Goal: Information Seeking & Learning: Learn about a topic

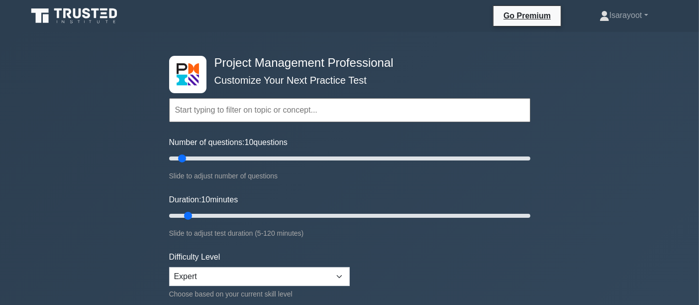
scroll to position [110, 0]
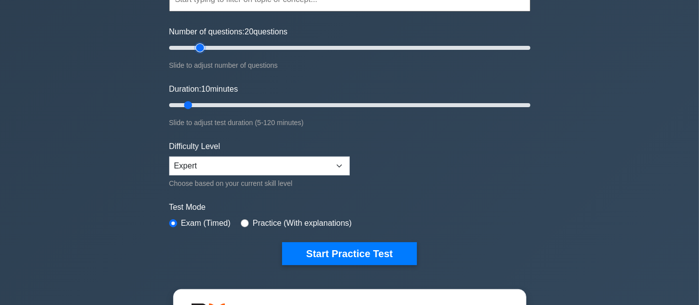
drag, startPoint x: 182, startPoint y: 50, endPoint x: 204, endPoint y: 49, distance: 22.4
type input "20"
click at [204, 49] on input "Number of questions: 20 questions" at bounding box center [349, 48] width 361 height 12
drag, startPoint x: 188, startPoint y: 103, endPoint x: 233, endPoint y: 104, distance: 45.3
type input "25"
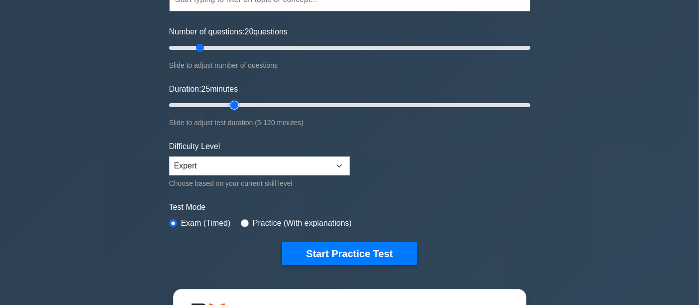
click at [233, 104] on input "Duration: 25 minutes" at bounding box center [349, 105] width 361 height 12
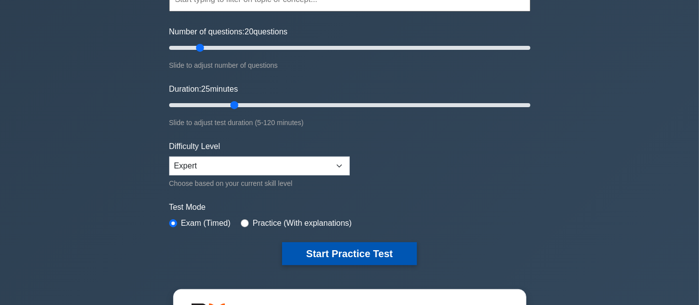
click at [351, 244] on button "Start Practice Test" at bounding box center [349, 253] width 134 height 23
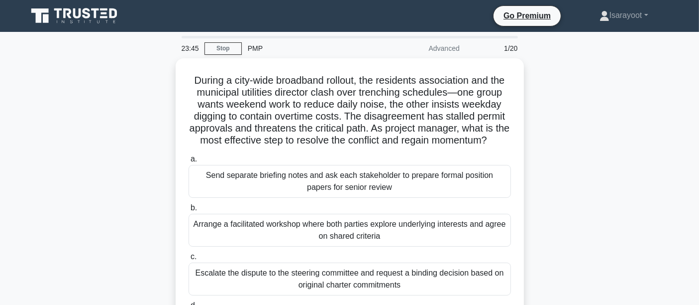
scroll to position [55, 0]
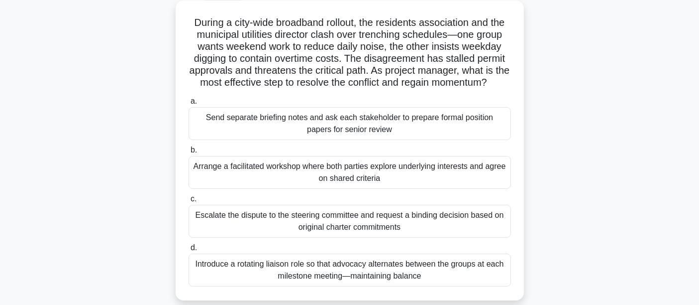
click at [448, 185] on div "Arrange a facilitated workshop where both parties explore underlying interests …" at bounding box center [350, 172] width 323 height 33
click at [189, 153] on input "b. Arrange a facilitated workshop where both parties explore underlying interes…" at bounding box center [189, 150] width 0 height 6
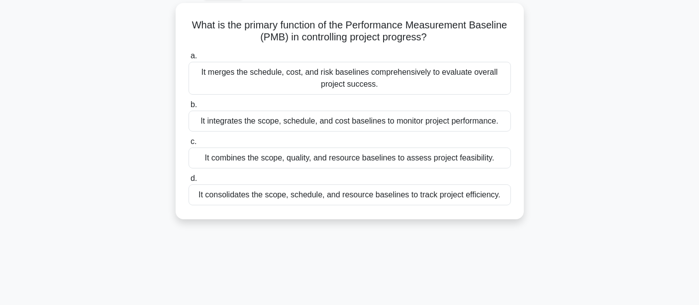
scroll to position [0, 0]
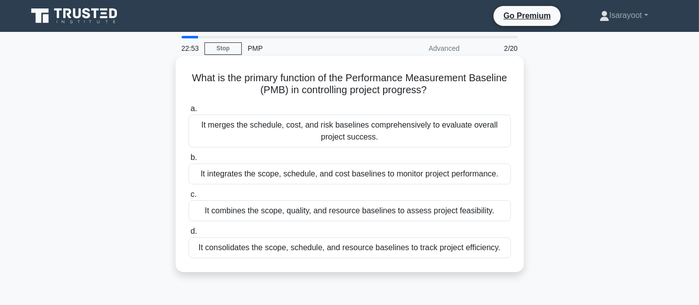
click at [409, 175] on div "It integrates the scope, schedule, and cost baselines to monitor project perfor…" at bounding box center [350, 173] width 323 height 21
click at [189, 161] on input "b. It integrates the scope, schedule, and cost baselines to monitor project per…" at bounding box center [189, 157] width 0 height 6
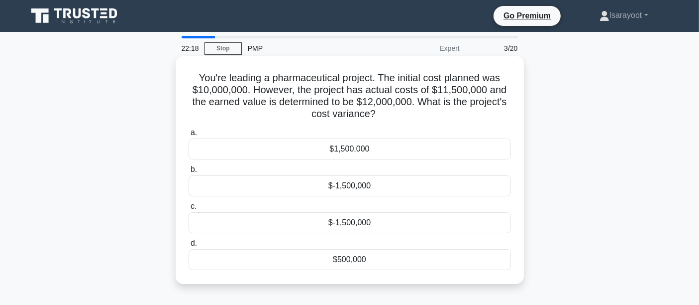
click at [360, 256] on div "$500,000" at bounding box center [350, 259] width 323 height 21
click at [189, 246] on input "d. $500,000" at bounding box center [189, 243] width 0 height 6
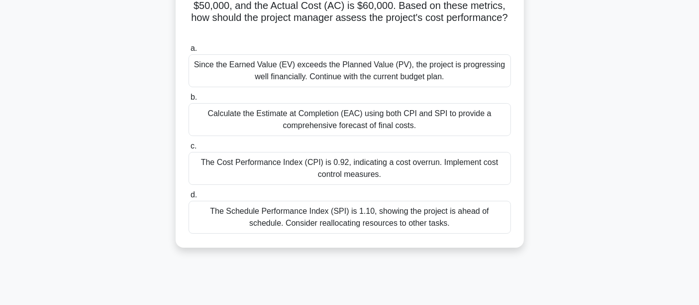
scroll to position [55, 0]
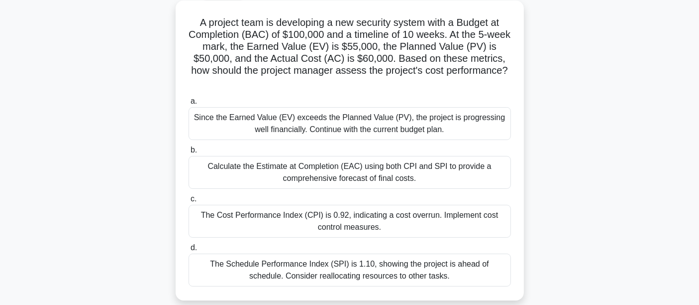
click at [357, 224] on div "The Cost Performance Index (CPI) is 0.92, indicating a cost overrun. Implement …" at bounding box center [350, 221] width 323 height 33
click at [189, 202] on input "c. The Cost Performance Index (CPI) is 0.92, indicating a cost overrun. Impleme…" at bounding box center [189, 199] width 0 height 6
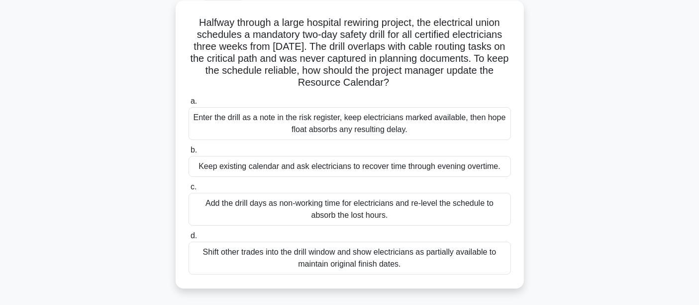
click at [434, 211] on div "Add the drill days as non-working time for electricians and re-level the schedu…" at bounding box center [350, 209] width 323 height 33
click at [189, 190] on input "c. Add the drill days as non-working time for electricians and re-level the sch…" at bounding box center [189, 187] width 0 height 6
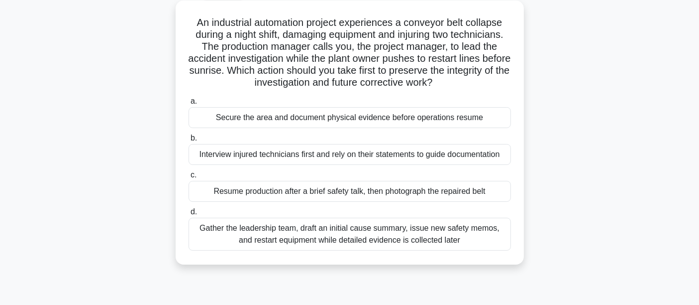
click at [482, 158] on div "Interview injured technicians first and rely on their statements to guide docum…" at bounding box center [350, 154] width 323 height 21
click at [189, 141] on input "b. Interview injured technicians first and rely on their statements to guide do…" at bounding box center [189, 138] width 0 height 6
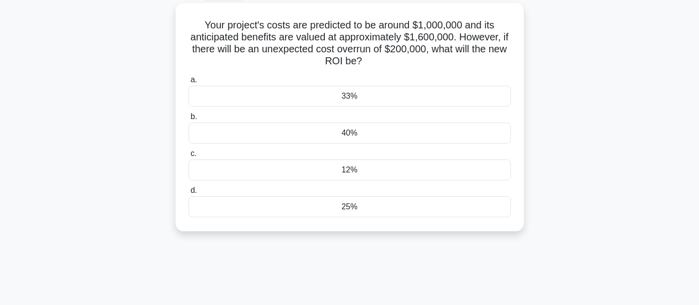
scroll to position [0, 0]
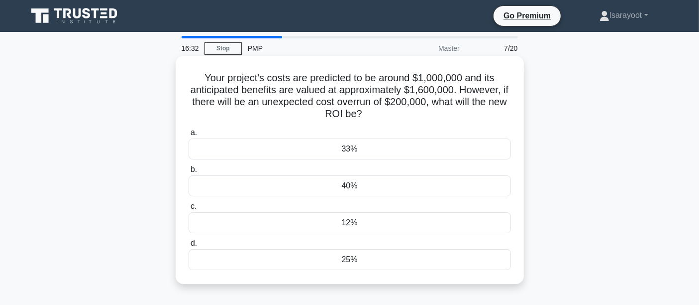
click at [368, 152] on div "33%" at bounding box center [350, 148] width 323 height 21
click at [189, 136] on input "a. 33%" at bounding box center [189, 132] width 0 height 6
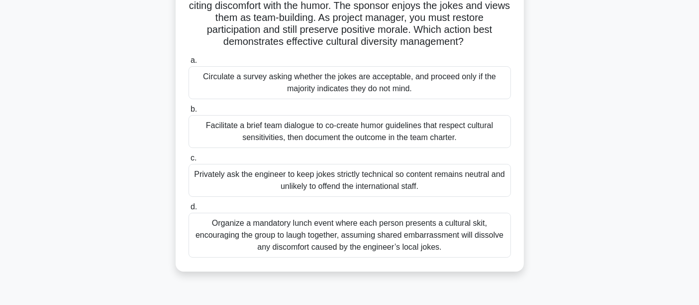
scroll to position [55, 0]
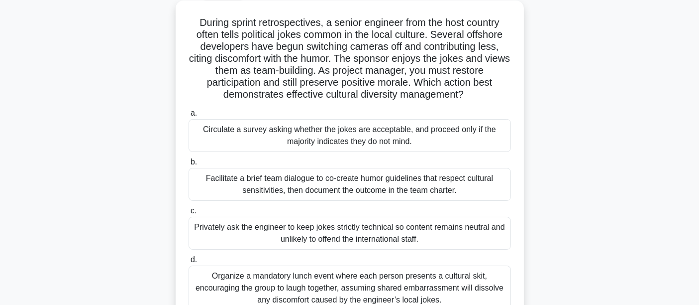
click at [486, 236] on div "Privately ask the engineer to keep jokes strictly technical so content remains …" at bounding box center [350, 233] width 323 height 33
click at [189, 214] on input "c. Privately ask the engineer to keep jokes strictly technical so content remai…" at bounding box center [189, 211] width 0 height 6
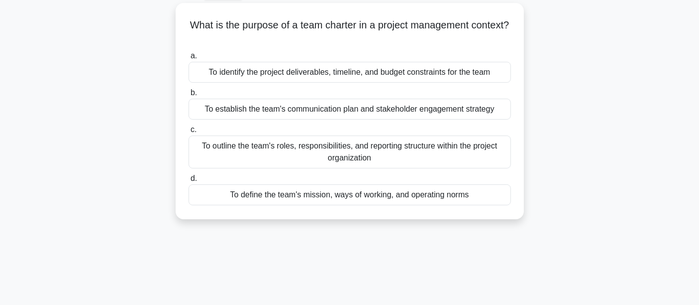
scroll to position [0, 0]
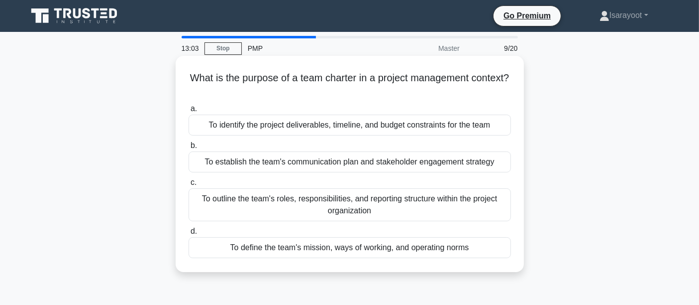
click at [479, 165] on div "To establish the team's communication plan and stakeholder engagement strategy" at bounding box center [350, 161] width 323 height 21
click at [189, 149] on input "b. To establish the team's communication plan and stakeholder engagement strate…" at bounding box center [189, 145] width 0 height 6
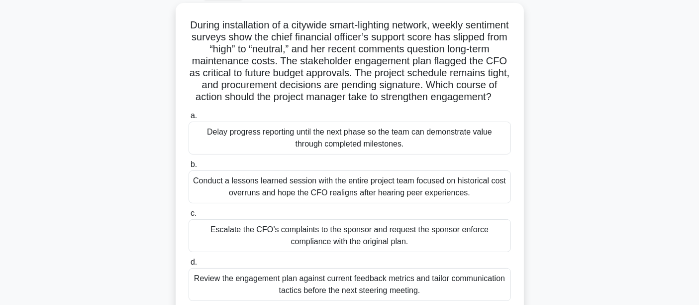
scroll to position [110, 0]
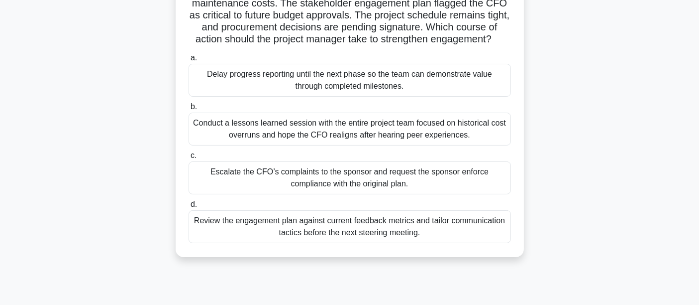
click at [482, 236] on div "Review the engagement plan against current feedback metrics and tailor communic…" at bounding box center [350, 226] width 323 height 33
click at [189, 208] on input "d. Review the engagement plan against current feedback metrics and tailor commu…" at bounding box center [189, 204] width 0 height 6
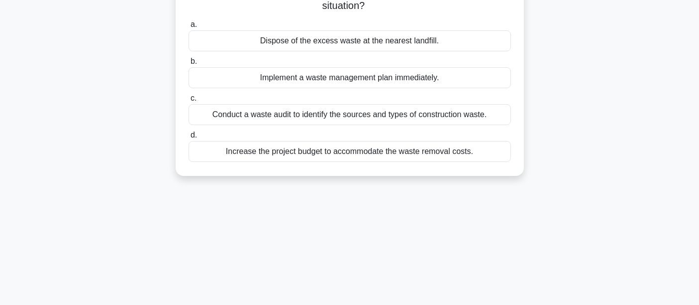
scroll to position [0, 0]
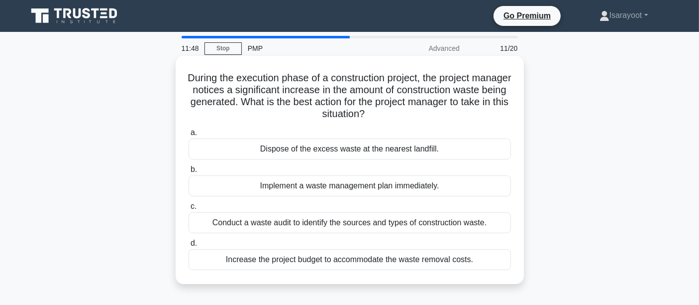
click at [445, 223] on div "Conduct a waste audit to identify the sources and types of construction waste." at bounding box center [350, 222] width 323 height 21
click at [189, 210] on input "c. Conduct a waste audit to identify the sources and types of construction wast…" at bounding box center [189, 206] width 0 height 6
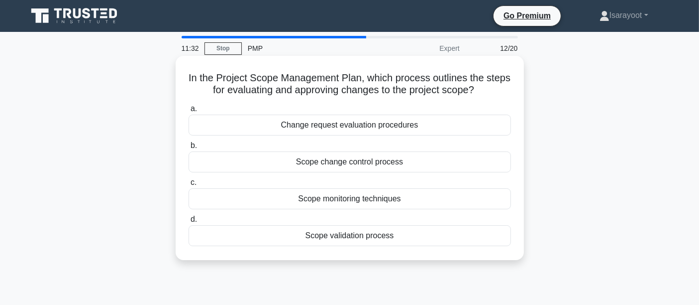
click at [474, 163] on div "Scope change control process" at bounding box center [350, 161] width 323 height 21
click at [189, 149] on input "b. Scope change control process" at bounding box center [189, 145] width 0 height 6
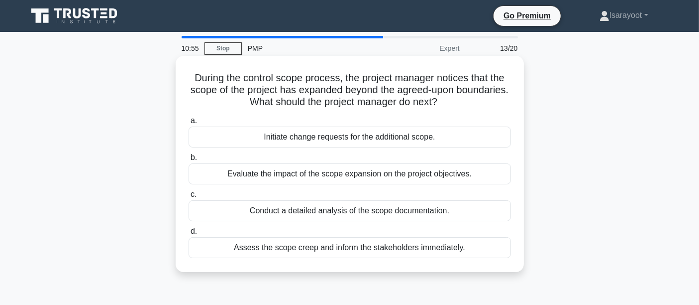
click at [459, 175] on div "Evaluate the impact of the scope expansion on the project objectives." at bounding box center [350, 173] width 323 height 21
click at [189, 161] on input "b. Evaluate the impact of the scope expansion on the project objectives." at bounding box center [189, 157] width 0 height 6
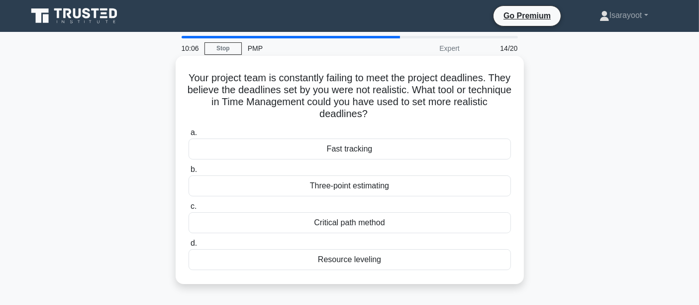
click at [456, 224] on div "Critical path method" at bounding box center [350, 222] width 323 height 21
click at [189, 210] on input "c. Critical path method" at bounding box center [189, 206] width 0 height 6
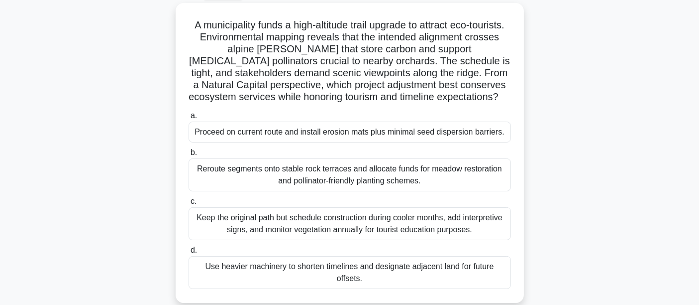
scroll to position [110, 0]
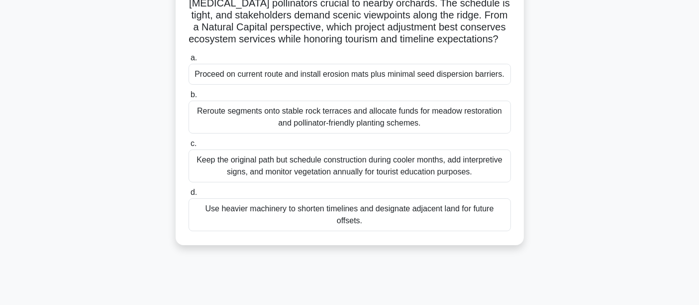
click at [416, 175] on div "Keep the original path but schedule construction during cooler months, add inte…" at bounding box center [350, 165] width 323 height 33
click at [189, 147] on input "c. Keep the original path but schedule construction during cooler months, add i…" at bounding box center [189, 143] width 0 height 6
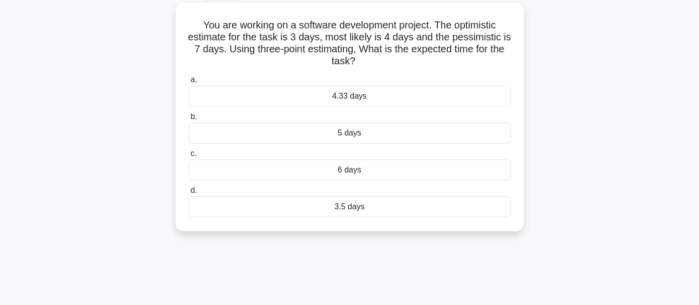
scroll to position [0, 0]
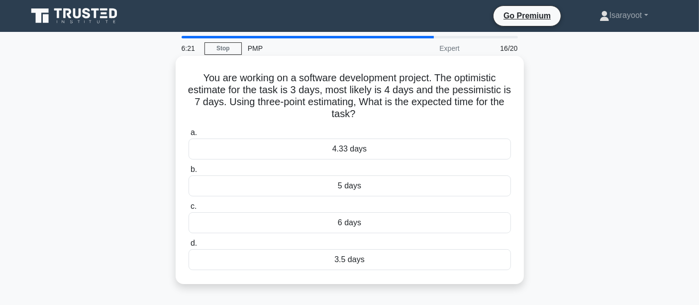
click at [375, 151] on div "4.33 days" at bounding box center [350, 148] width 323 height 21
click at [189, 136] on input "a. 4.33 days" at bounding box center [189, 132] width 0 height 6
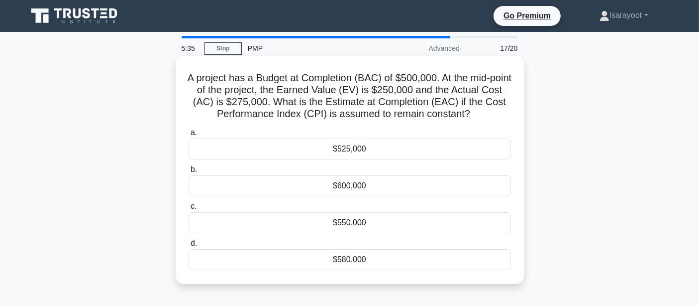
click at [379, 223] on div "$550,000" at bounding box center [350, 222] width 323 height 21
click at [189, 210] on input "c. $550,000" at bounding box center [189, 206] width 0 height 6
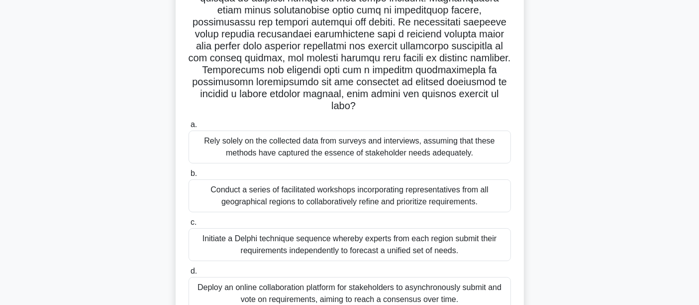
scroll to position [221, 0]
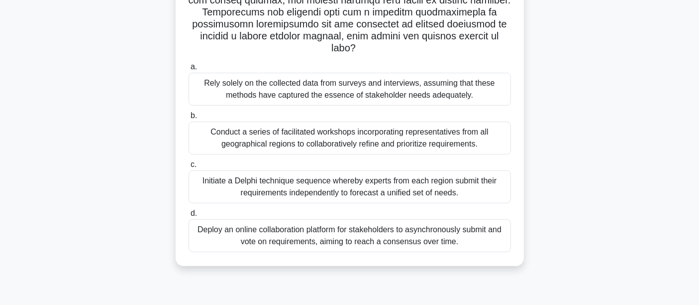
click at [454, 186] on div "Initiate a Delphi technique sequence whereby experts from each region submit th…" at bounding box center [350, 186] width 323 height 33
click at [189, 168] on input "c. Initiate a Delphi technique sequence whereby experts from each region submit…" at bounding box center [189, 164] width 0 height 6
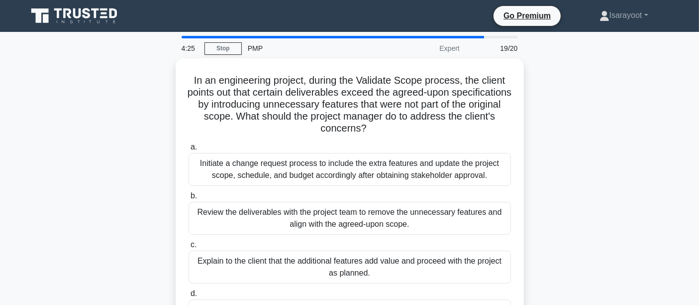
scroll to position [55, 0]
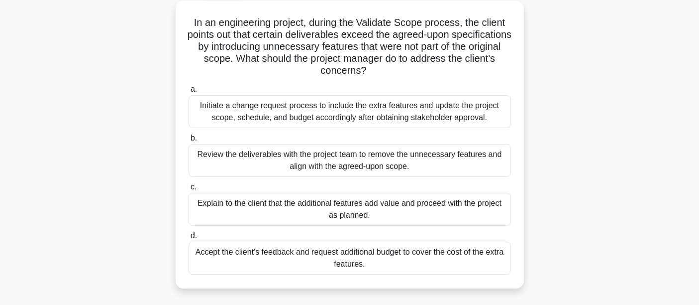
click at [424, 160] on div "Review the deliverables with the project team to remove the unnecessary feature…" at bounding box center [350, 160] width 323 height 33
click at [189, 141] on input "b. Review the deliverables with the project team to remove the unnecessary feat…" at bounding box center [189, 138] width 0 height 6
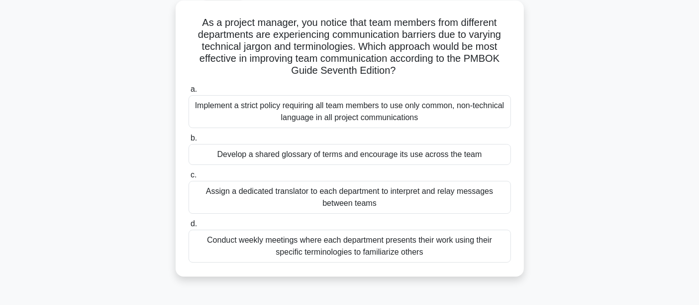
click at [420, 153] on div "Develop a shared glossary of terms and encourage its use across the team" at bounding box center [350, 154] width 323 height 21
click at [189, 141] on input "b. Develop a shared glossary of terms and encourage its use across the team" at bounding box center [189, 138] width 0 height 6
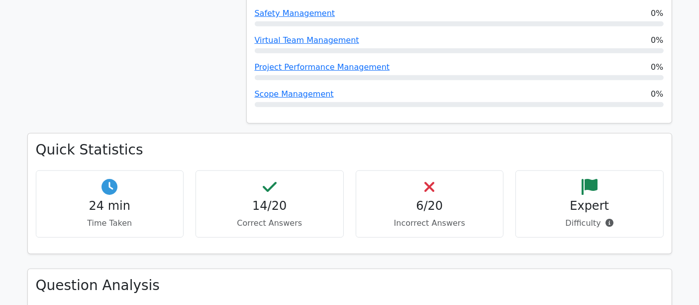
scroll to position [940, 0]
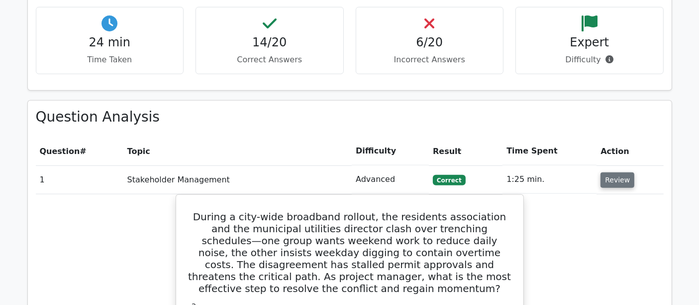
click at [624, 172] on button "Review" at bounding box center [618, 179] width 34 height 15
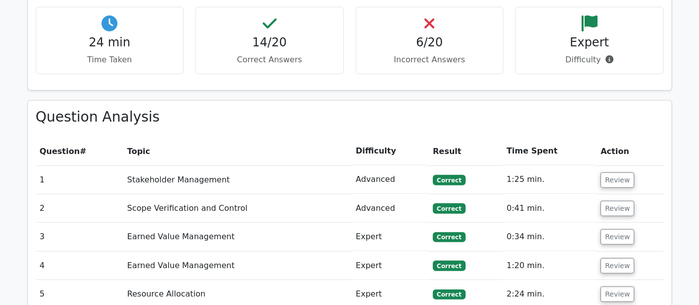
scroll to position [995, 0]
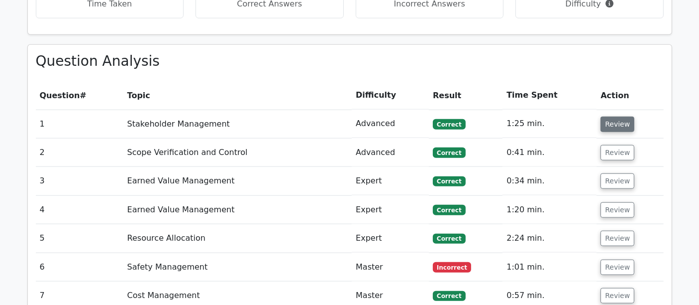
click at [622, 116] on button "Review" at bounding box center [618, 123] width 34 height 15
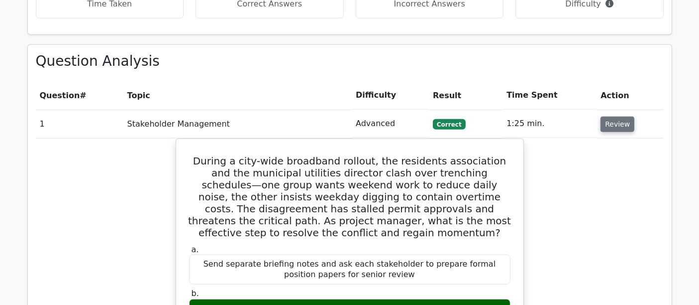
click at [622, 116] on button "Review" at bounding box center [618, 123] width 34 height 15
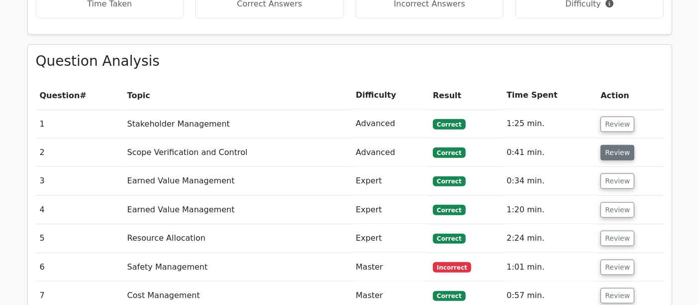
click at [621, 145] on button "Review" at bounding box center [618, 152] width 34 height 15
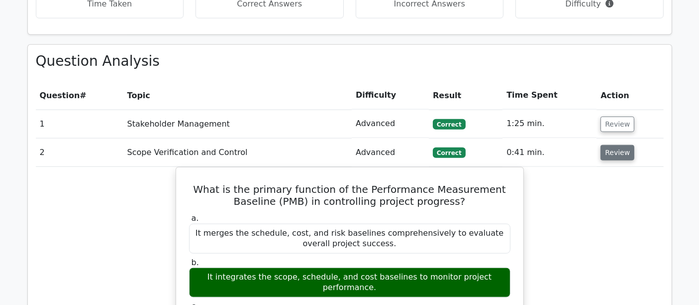
click at [621, 145] on button "Review" at bounding box center [618, 152] width 34 height 15
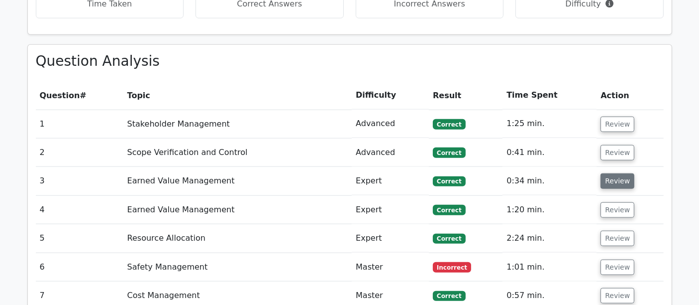
click at [616, 173] on button "Review" at bounding box center [618, 180] width 34 height 15
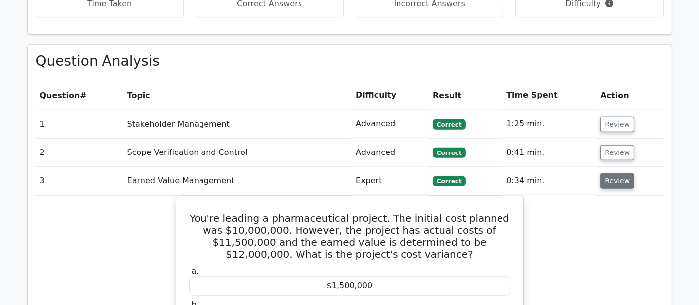
scroll to position [1051, 0]
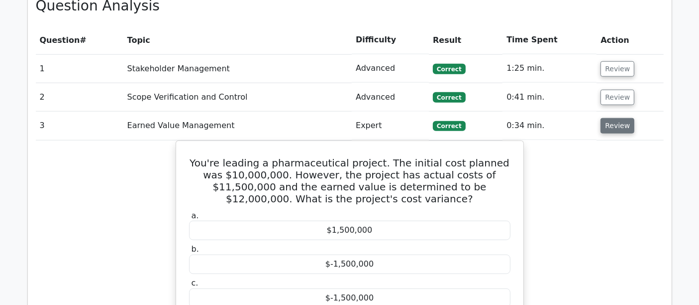
click at [610, 118] on button "Review" at bounding box center [618, 125] width 34 height 15
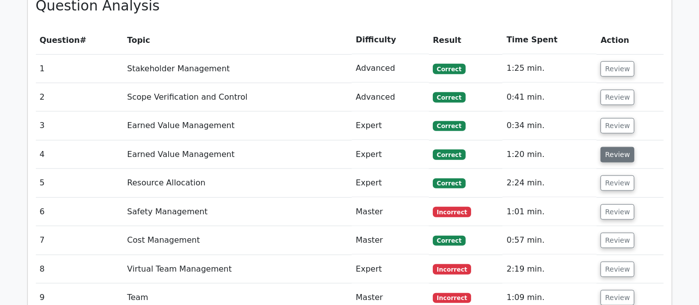
click at [614, 147] on button "Review" at bounding box center [618, 154] width 34 height 15
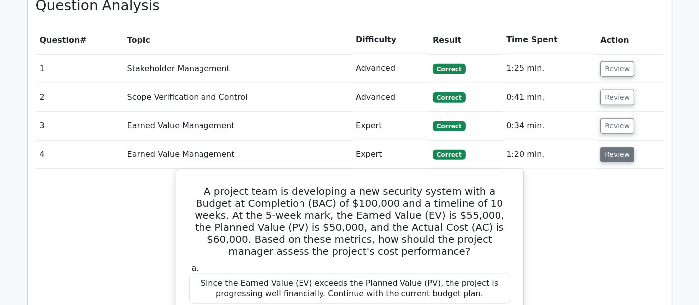
scroll to position [1106, 0]
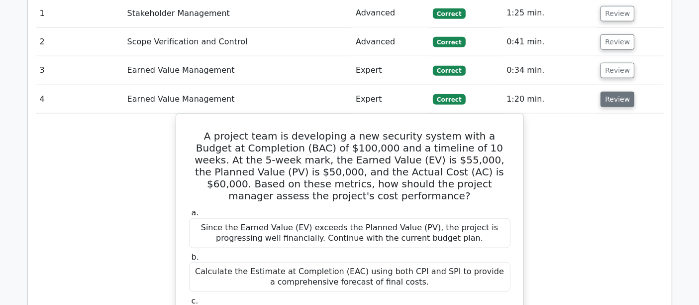
click at [615, 92] on button "Review" at bounding box center [618, 99] width 34 height 15
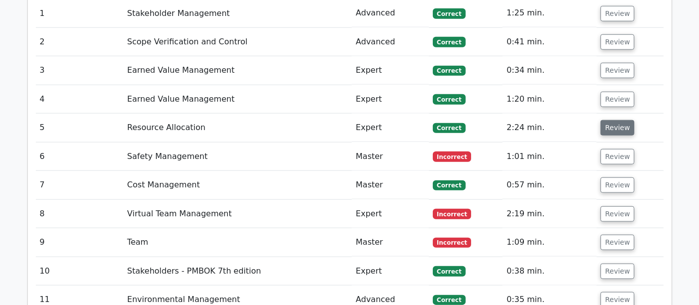
click at [620, 120] on button "Review" at bounding box center [618, 127] width 34 height 15
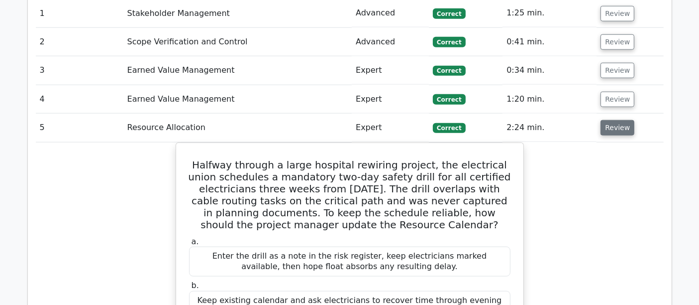
click at [620, 120] on button "Review" at bounding box center [618, 127] width 34 height 15
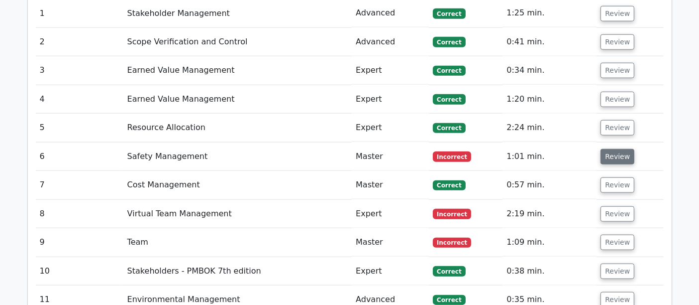
click at [616, 149] on button "Review" at bounding box center [618, 156] width 34 height 15
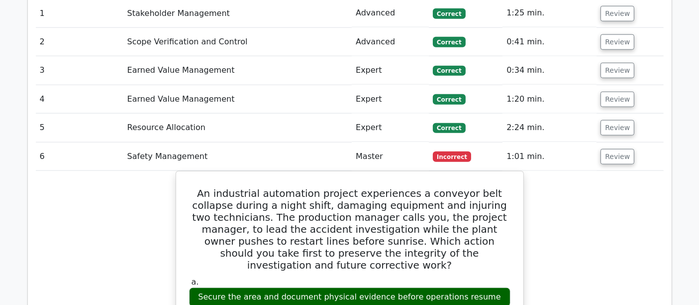
scroll to position [1161, 0]
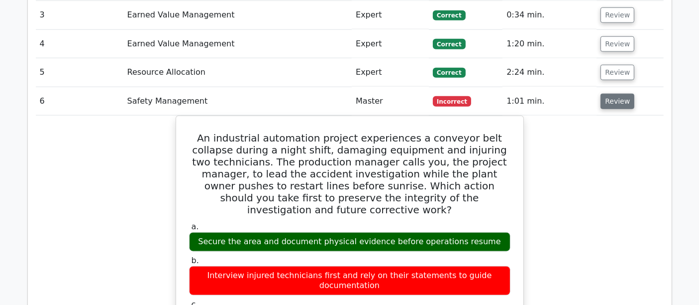
click at [621, 94] on button "Review" at bounding box center [618, 101] width 34 height 15
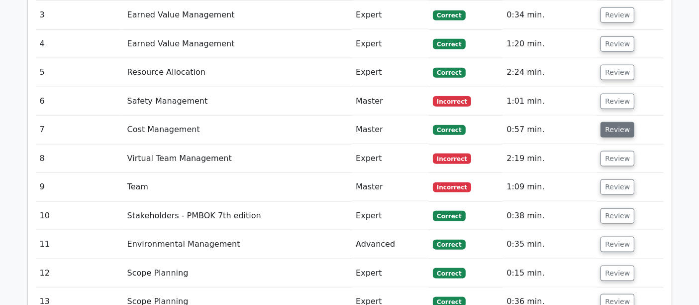
click at [615, 122] on button "Review" at bounding box center [618, 129] width 34 height 15
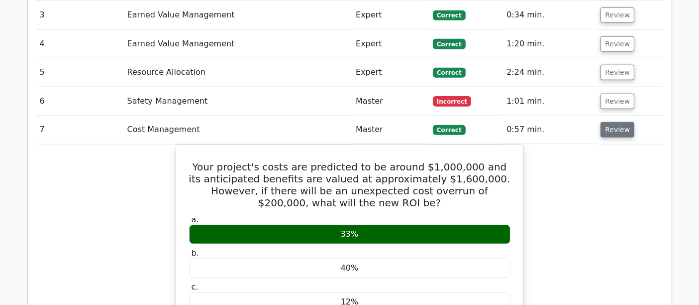
click at [616, 122] on button "Review" at bounding box center [618, 129] width 34 height 15
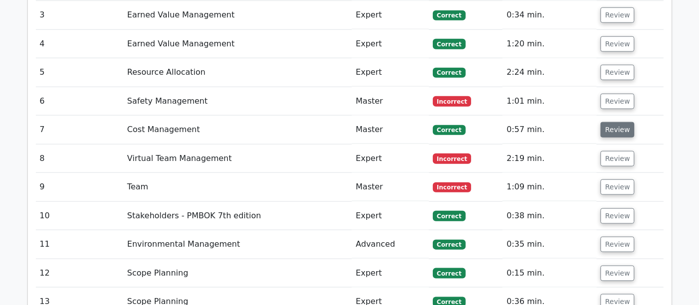
click at [616, 122] on button "Review" at bounding box center [618, 129] width 34 height 15
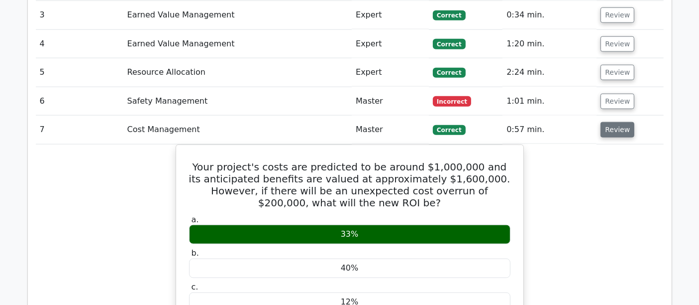
click at [616, 122] on button "Review" at bounding box center [618, 129] width 34 height 15
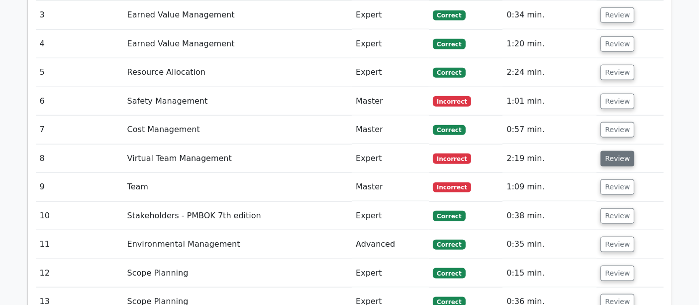
click at [614, 151] on button "Review" at bounding box center [618, 158] width 34 height 15
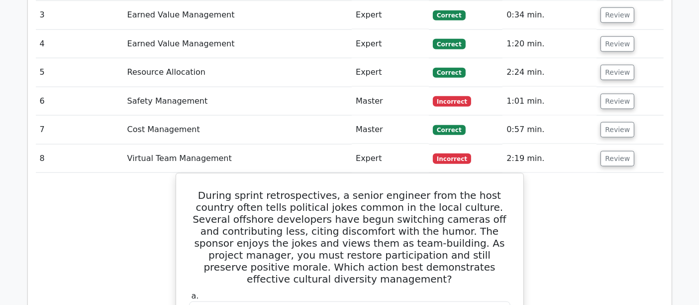
click at [616, 151] on button "Review" at bounding box center [618, 158] width 34 height 15
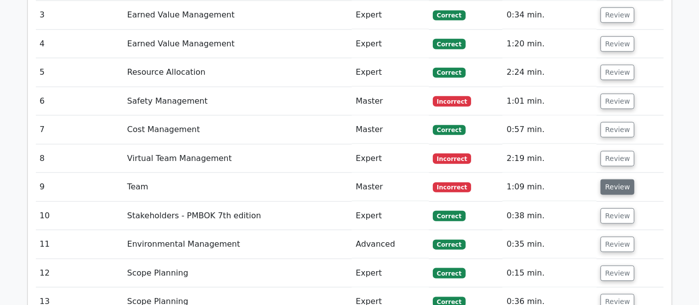
click at [616, 179] on button "Review" at bounding box center [618, 186] width 34 height 15
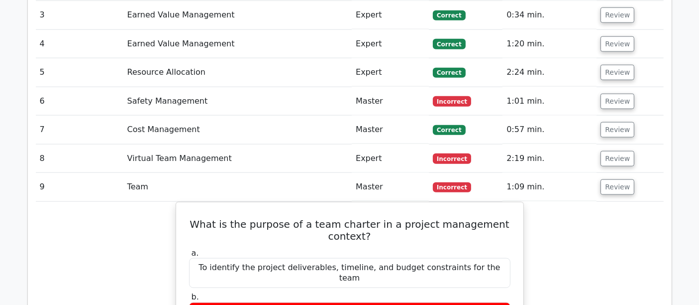
scroll to position [1216, 0]
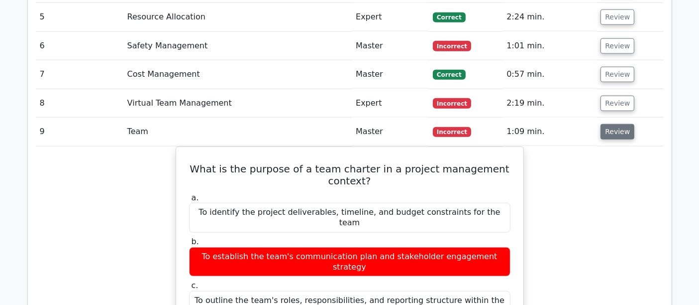
click at [610, 124] on button "Review" at bounding box center [618, 131] width 34 height 15
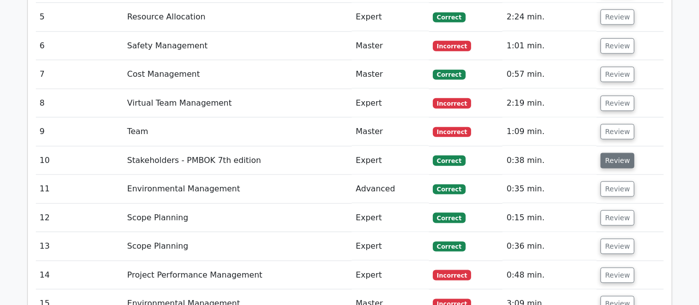
click at [606, 153] on button "Review" at bounding box center [618, 160] width 34 height 15
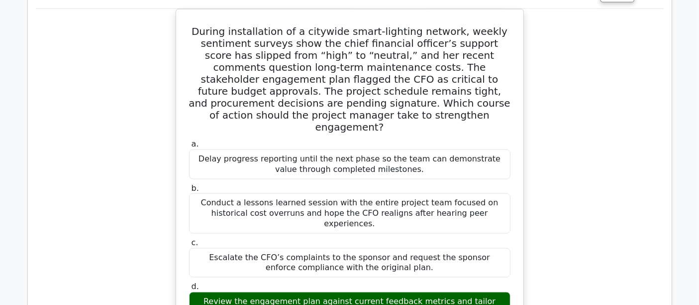
scroll to position [1272, 0]
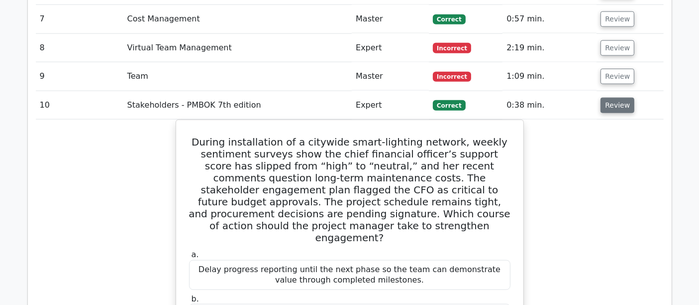
click at [613, 98] on button "Review" at bounding box center [618, 105] width 34 height 15
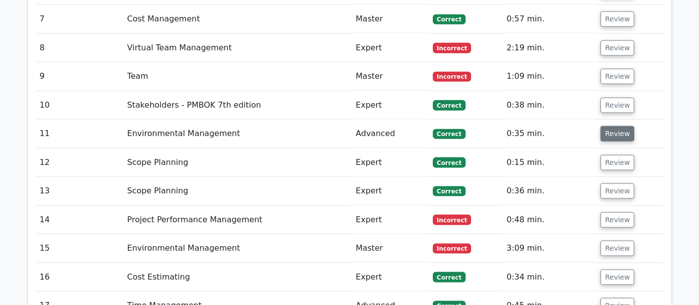
click at [619, 126] on button "Review" at bounding box center [618, 133] width 34 height 15
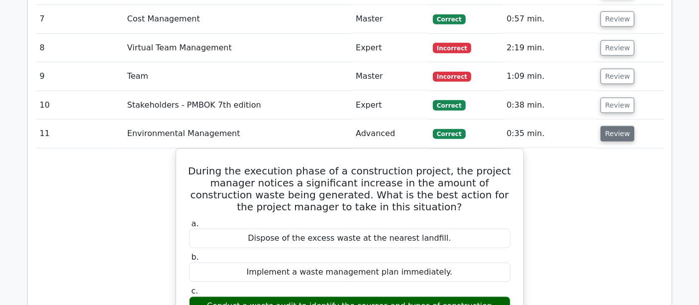
click at [619, 126] on button "Review" at bounding box center [618, 133] width 34 height 15
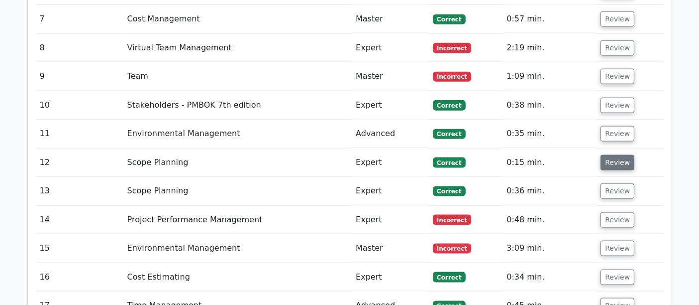
click at [611, 155] on button "Review" at bounding box center [618, 162] width 34 height 15
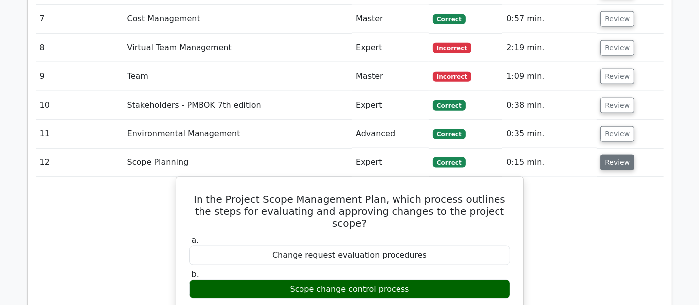
click at [613, 155] on button "Review" at bounding box center [618, 162] width 34 height 15
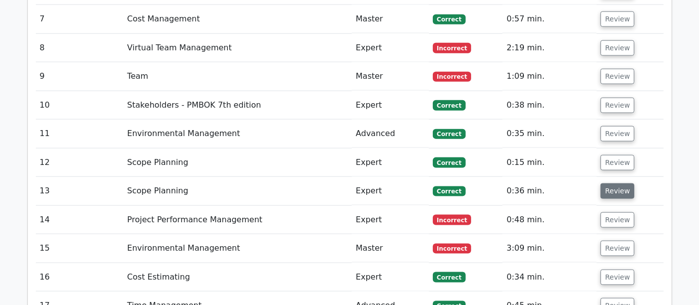
click at [613, 183] on button "Review" at bounding box center [618, 190] width 34 height 15
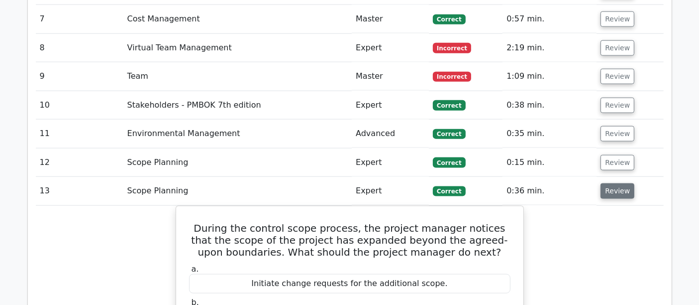
scroll to position [1327, 0]
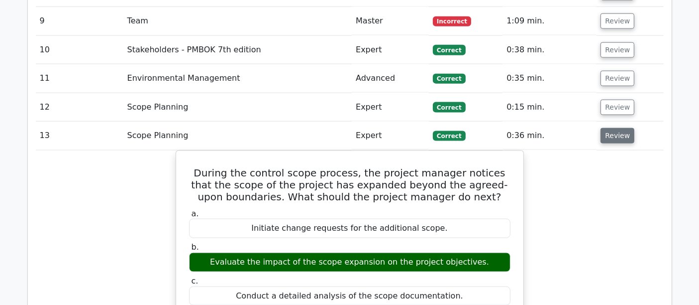
click at [612, 128] on button "Review" at bounding box center [618, 135] width 34 height 15
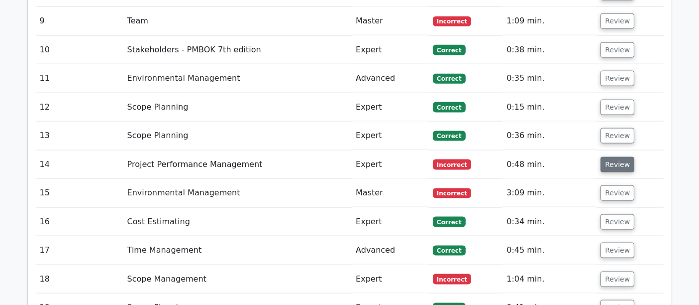
click at [614, 157] on button "Review" at bounding box center [618, 164] width 34 height 15
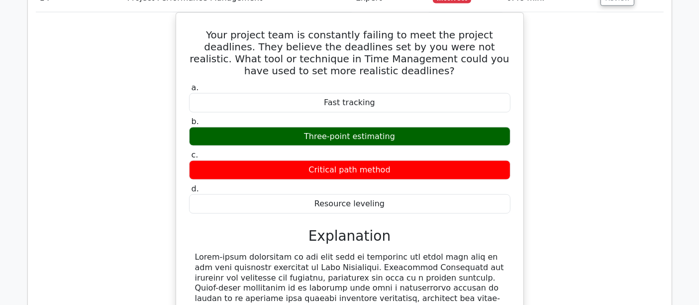
scroll to position [1382, 0]
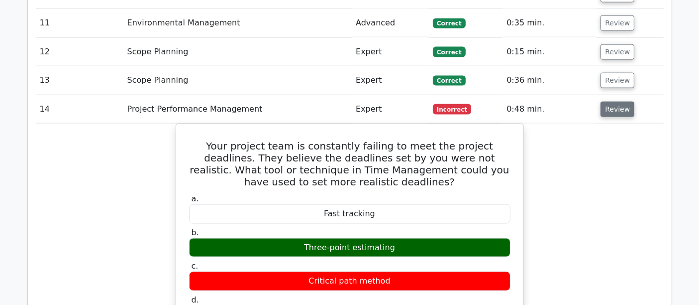
click at [612, 102] on button "Review" at bounding box center [618, 109] width 34 height 15
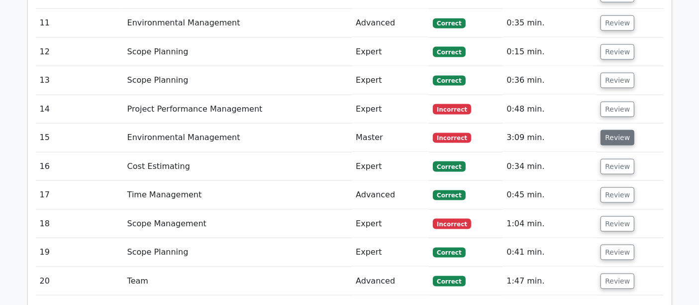
click at [616, 130] on button "Review" at bounding box center [618, 137] width 34 height 15
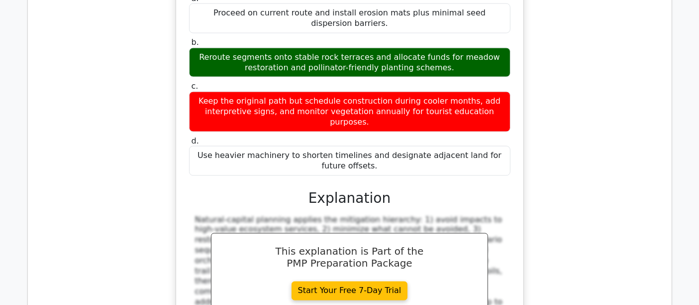
scroll to position [1327, 0]
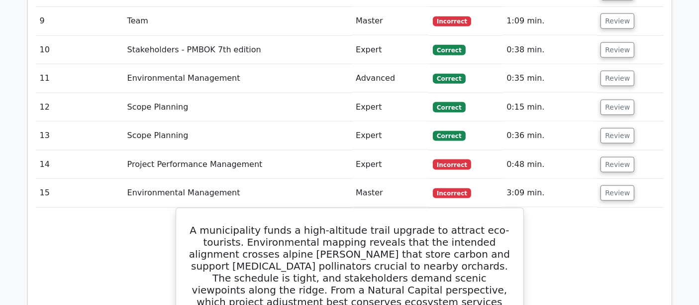
click at [628, 179] on td "Review" at bounding box center [630, 193] width 67 height 28
click at [602, 185] on button "Review" at bounding box center [618, 192] width 34 height 15
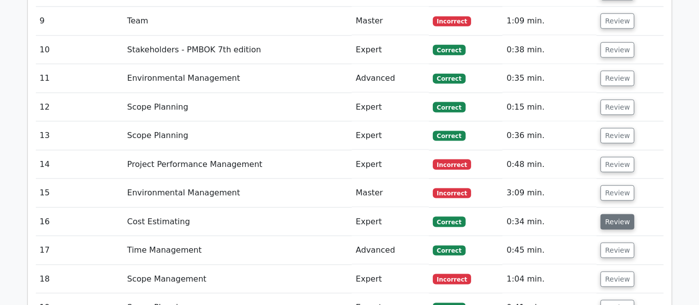
click at [616, 214] on button "Review" at bounding box center [618, 221] width 34 height 15
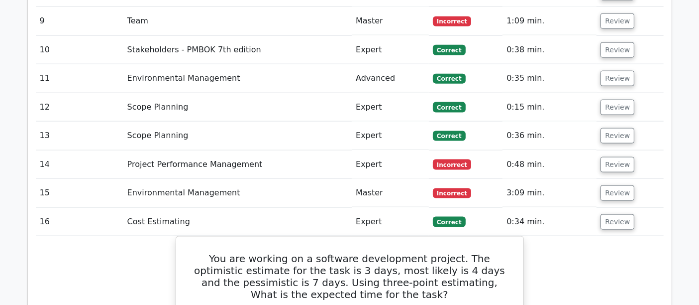
scroll to position [1382, 0]
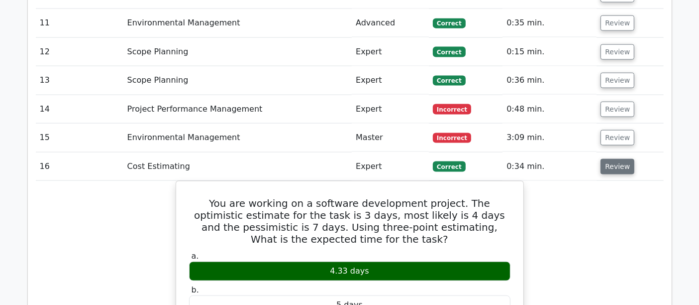
click at [613, 159] on button "Review" at bounding box center [618, 166] width 34 height 15
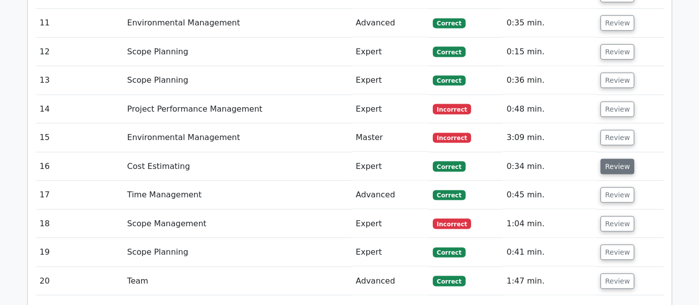
click at [614, 159] on button "Review" at bounding box center [618, 166] width 34 height 15
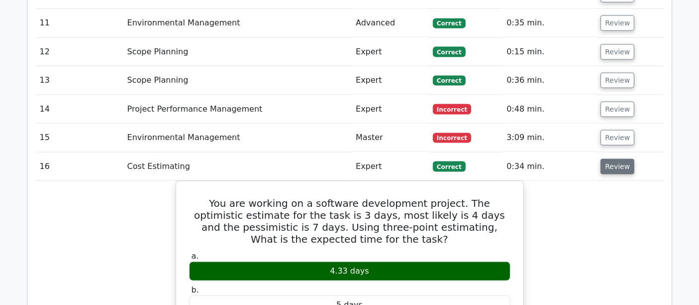
click at [616, 159] on button "Review" at bounding box center [618, 166] width 34 height 15
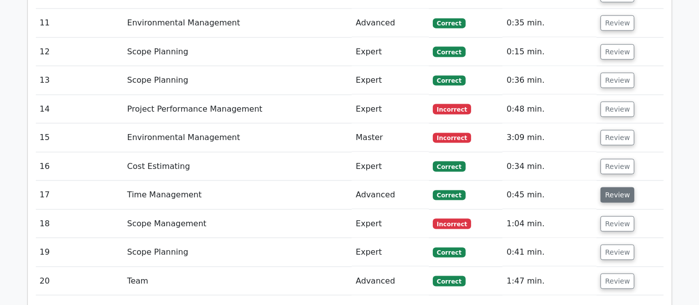
click at [613, 187] on button "Review" at bounding box center [618, 194] width 34 height 15
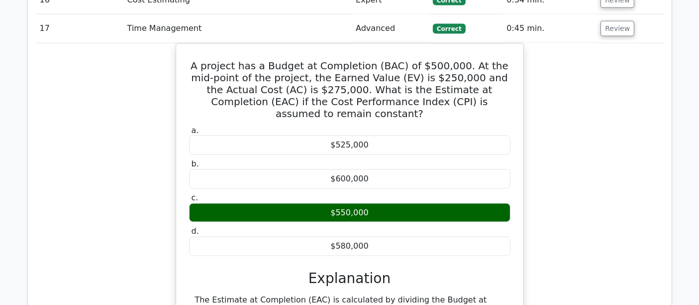
scroll to position [1437, 0]
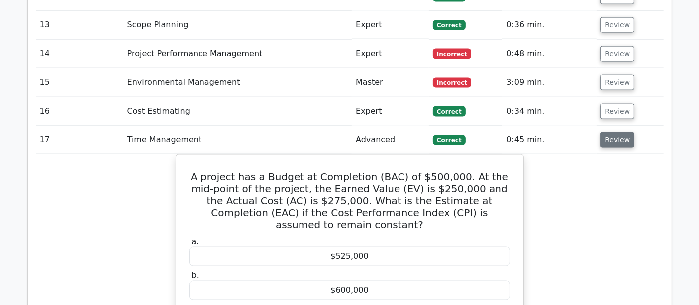
click at [609, 132] on button "Review" at bounding box center [618, 139] width 34 height 15
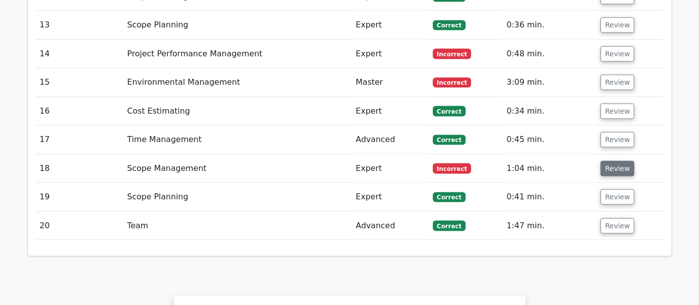
click at [616, 161] on button "Review" at bounding box center [618, 168] width 34 height 15
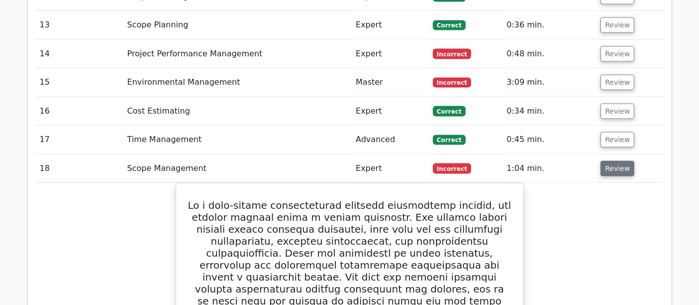
click at [620, 161] on button "Review" at bounding box center [618, 168] width 34 height 15
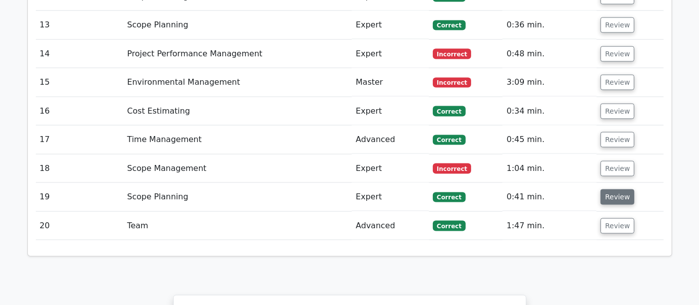
click at [614, 189] on button "Review" at bounding box center [618, 196] width 34 height 15
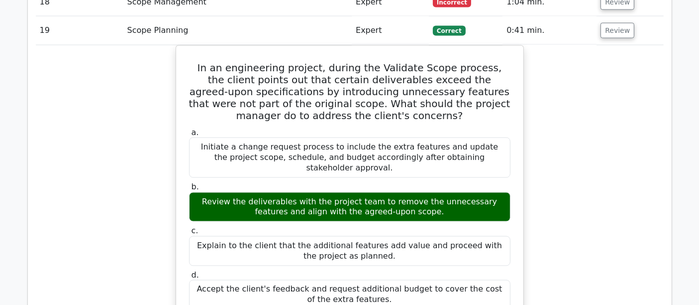
scroll to position [1493, 0]
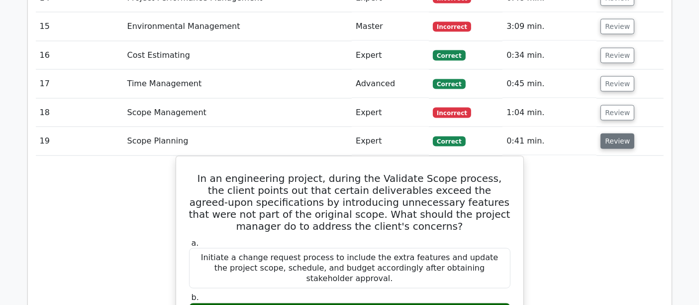
click at [610, 133] on button "Review" at bounding box center [618, 140] width 34 height 15
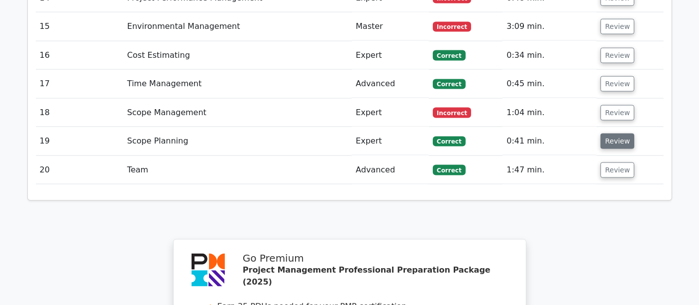
click at [610, 133] on button "Review" at bounding box center [618, 140] width 34 height 15
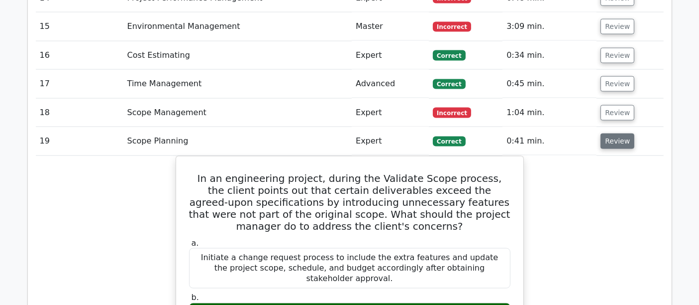
click at [618, 133] on button "Review" at bounding box center [618, 140] width 34 height 15
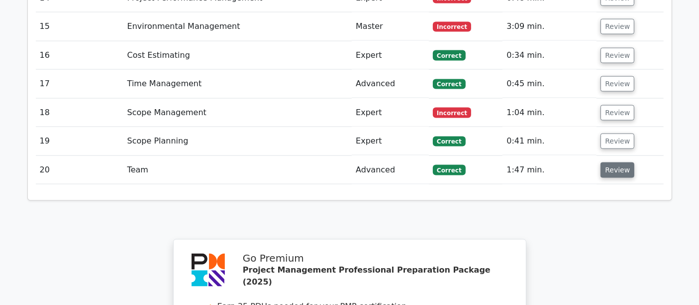
click at [610, 162] on button "Review" at bounding box center [618, 169] width 34 height 15
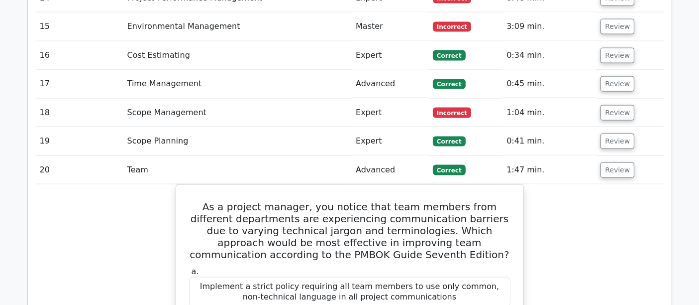
scroll to position [1604, 0]
click at [613, 162] on button "Review" at bounding box center [618, 169] width 34 height 15
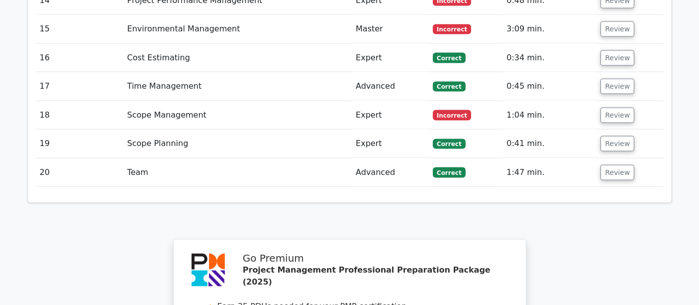
scroll to position [1814, 0]
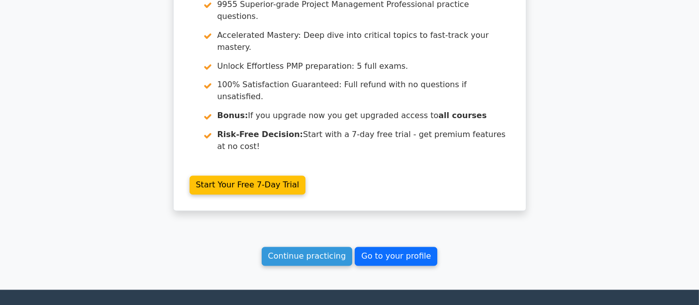
click at [396, 247] on link "Go to your profile" at bounding box center [396, 256] width 83 height 19
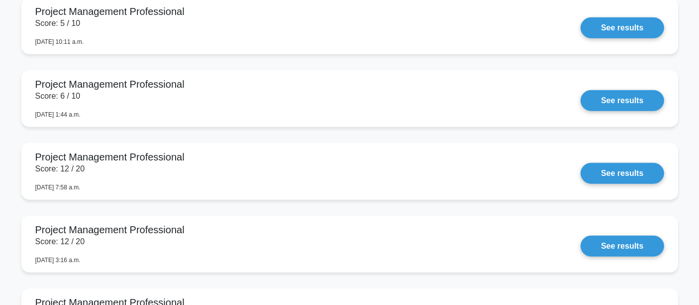
scroll to position [829, 0]
